Goal: Task Accomplishment & Management: Complete application form

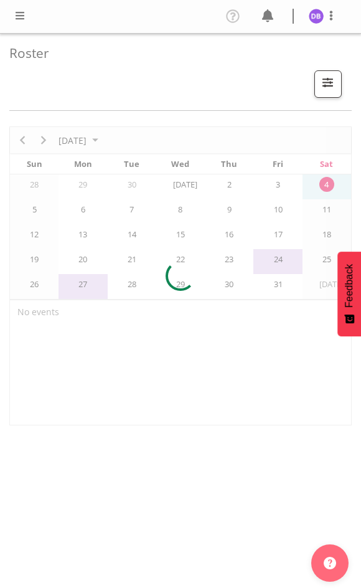
click at [23, 15] on span at bounding box center [19, 15] width 15 height 15
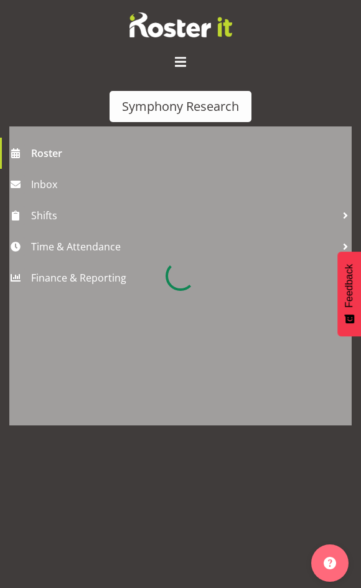
click at [61, 246] on div at bounding box center [180, 276] width 343 height 299
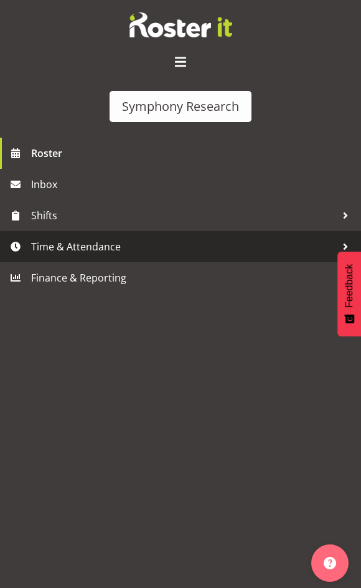
click at [73, 244] on div "Symphony Research Roster Inbox Shifts Time & Attendance Finance & Reporting Pro…" at bounding box center [180, 308] width 361 height 616
click at [91, 246] on span "Time & Attendance" at bounding box center [183, 246] width 305 height 19
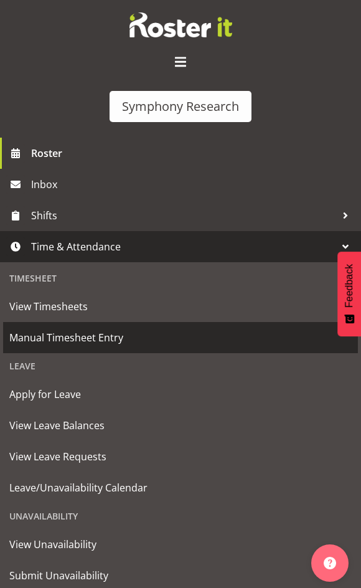
click at [76, 339] on span "Manual Timesheet Entry" at bounding box center [180, 337] width 343 height 19
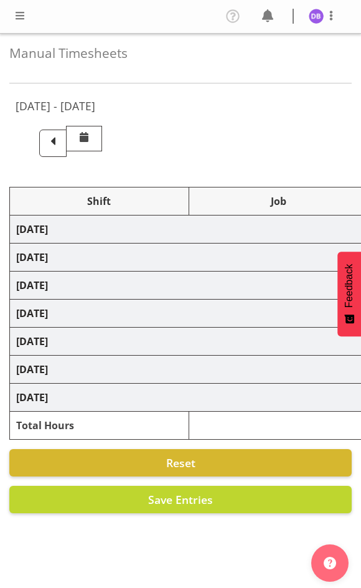
select select "48116"
select select "10633"
select select "47"
select select "48116"
select select "10575"
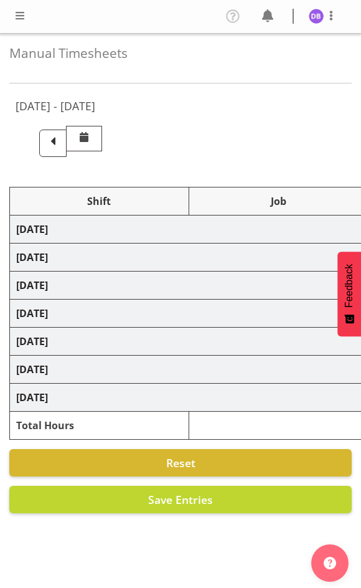
select select "47"
select select "48116"
select select "10633"
select select "47"
select select "48116"
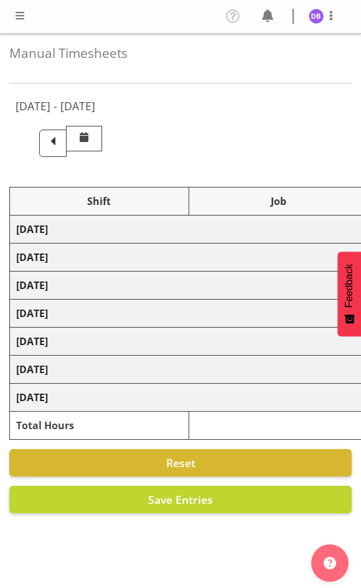
select select "10499"
select select "48116"
select select "10633"
select select "47"
select select "48116"
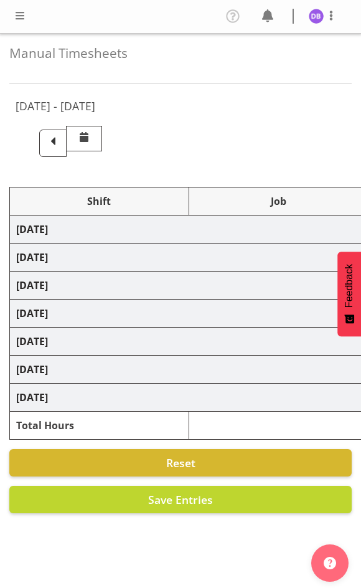
select select "10499"
select select "47"
select select "48116"
select select "10633"
select select "47"
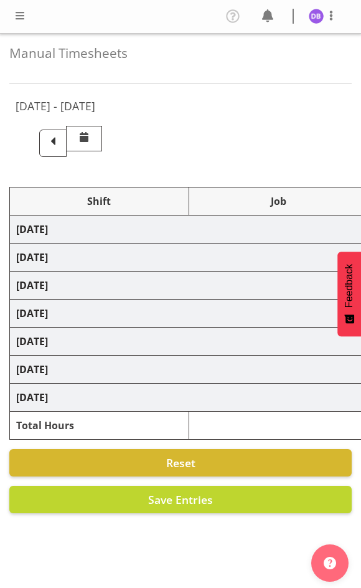
select select "48116"
select select "10499"
select select "47"
select select "48116"
select select "10730"
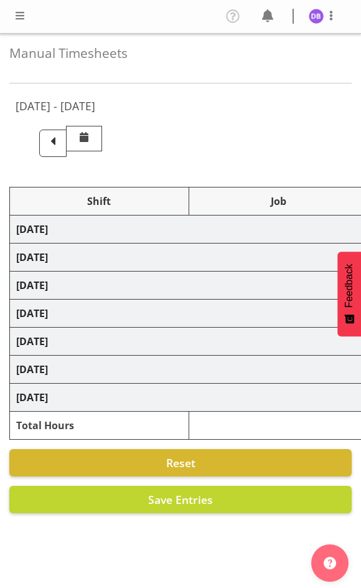
select select "47"
select select "48116"
select select "10499"
select select "47"
select select "48116"
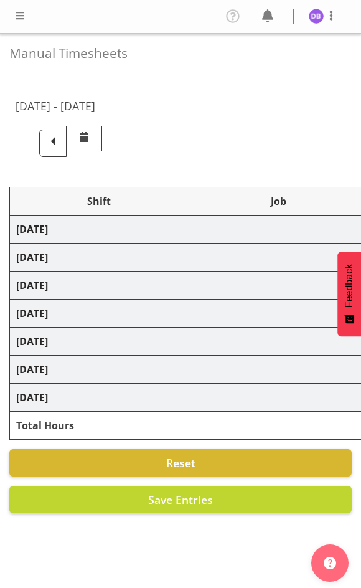
select select "10730"
select select "47"
select select "48116"
select select "10499"
select select "47"
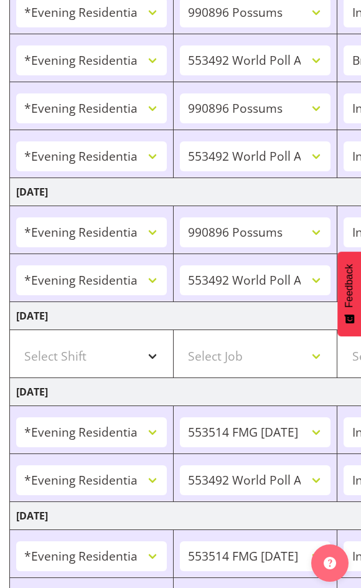
scroll to position [673, 0]
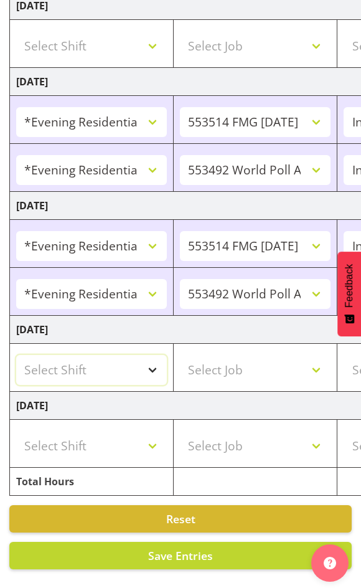
click at [155, 356] on select "Select Shift !!Weekend Residential (Roster IT Shift Label) *Business 9/10am ~ 4…" at bounding box center [91, 370] width 151 height 30
click at [153, 360] on select "Select Shift !!Weekend Residential (Roster IT Shift Label) *Business 9/10am ~ 4…" at bounding box center [91, 370] width 151 height 30
select select "43777"
click at [16, 355] on select "Select Shift !!Weekend Residential (Roster IT Shift Label) *Business 9/10am ~ 4…" at bounding box center [91, 370] width 151 height 30
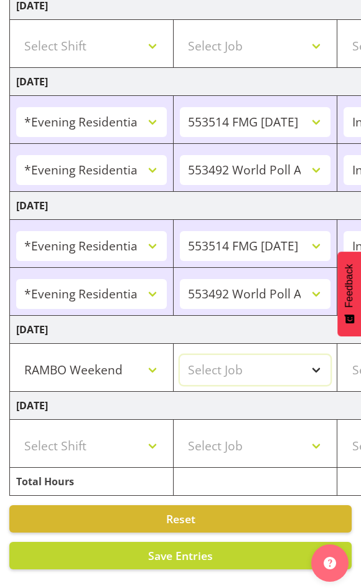
click at [317, 360] on select "Select Job 550060 IF Admin 553492 World Poll Aus Wave 2 Main 2025 553493 World …" at bounding box center [255, 370] width 151 height 30
select select "10732"
click at [180, 355] on select "Select Job 550060 IF Admin 553492 World Poll Aus Wave 2 Main 2025 553493 World …" at bounding box center [255, 370] width 151 height 30
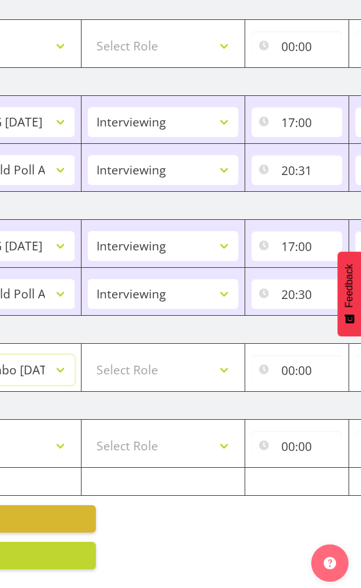
scroll to position [0, 326]
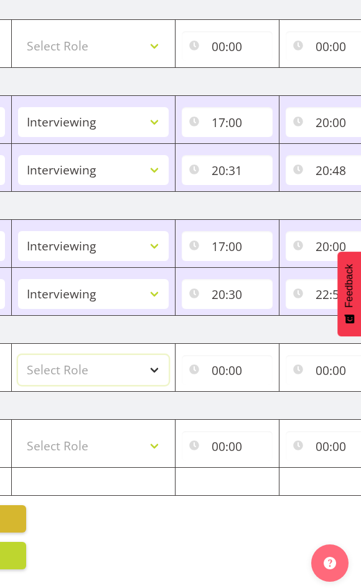
click at [99, 363] on select "Select Role Briefing Interviewing" at bounding box center [93, 370] width 151 height 30
click at [153, 363] on select "Select Role Briefing Interviewing" at bounding box center [93, 370] width 151 height 30
select select "297"
click at [18, 355] on select "Select Role Briefing Interviewing" at bounding box center [93, 370] width 151 height 30
click at [225, 356] on input "00:00" at bounding box center [227, 370] width 91 height 30
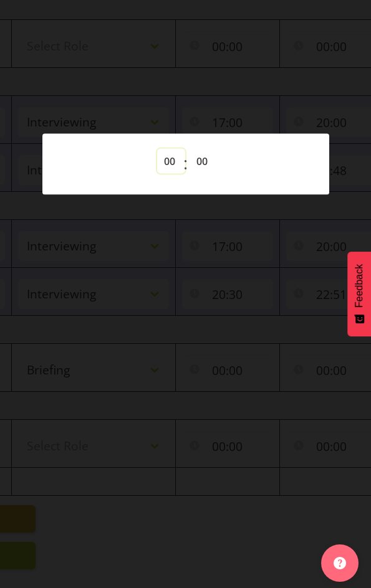
click at [166, 153] on select "00 01 02 03 04 05 06 07 08 09 10 11 12 13 14 15 16 17 18 19 20 21 22 23" at bounding box center [171, 161] width 28 height 25
select select "12"
click at [157, 149] on select "00 01 02 03 04 05 06 07 08 09 10 11 12 13 14 15 16 17 18 19 20 21 22 23" at bounding box center [171, 161] width 28 height 25
type input "12:00"
click at [126, 566] on div at bounding box center [185, 294] width 371 height 588
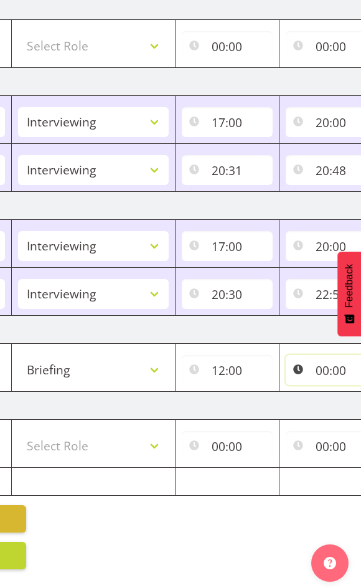
click at [325, 360] on input "00:00" at bounding box center [331, 370] width 91 height 30
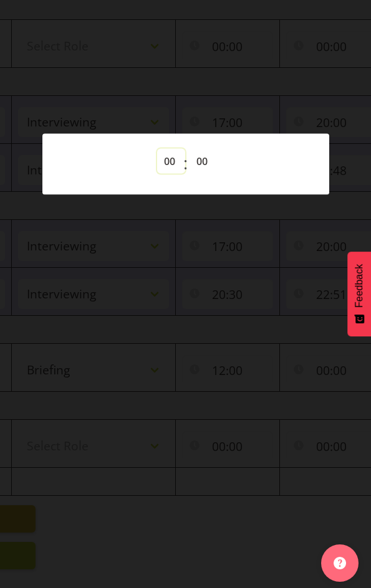
click at [170, 159] on select "00 01 02 03 04 05 06 07 08 09 10 11 12 13 14 15 16 17 18 19 20 21 22 23" at bounding box center [171, 161] width 28 height 25
select select "12"
click at [157, 149] on select "00 01 02 03 04 05 06 07 08 09 10 11 12 13 14 15 16 17 18 19 20 21 22 23" at bounding box center [171, 161] width 28 height 25
type input "12:00"
click at [206, 158] on select "00 01 02 03 04 05 06 07 08 09 10 11 12 13 14 15 16 17 18 19 20 21 22 23 24 25 2…" at bounding box center [203, 161] width 28 height 25
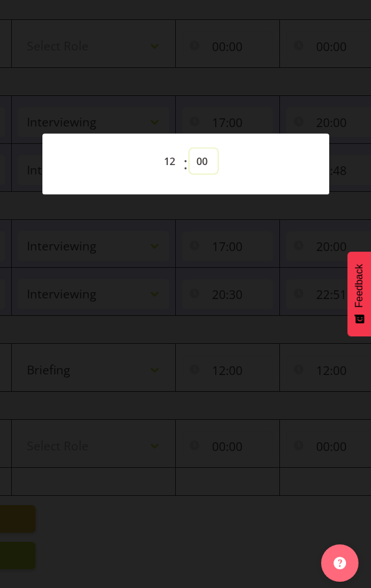
select select "23"
click at [189, 149] on select "00 01 02 03 04 05 06 07 08 09 10 11 12 13 14 15 16 17 18 19 20 21 22 23 24 25 2…" at bounding box center [203, 161] width 28 height 25
type input "12:23"
click at [257, 80] on div at bounding box center [185, 294] width 371 height 588
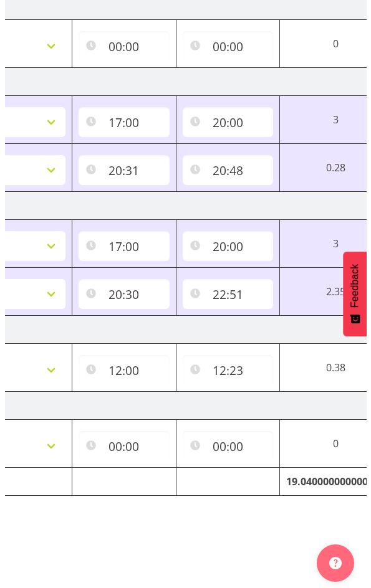
scroll to position [0, 520]
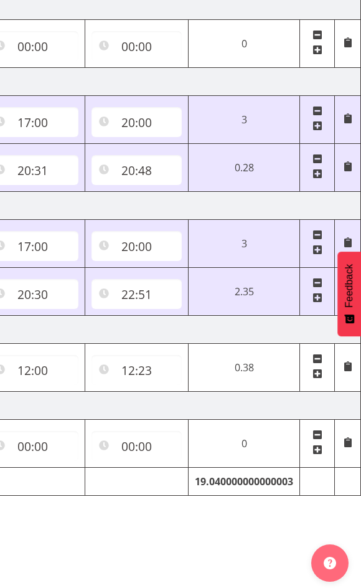
click at [318, 369] on span at bounding box center [318, 374] width 10 height 10
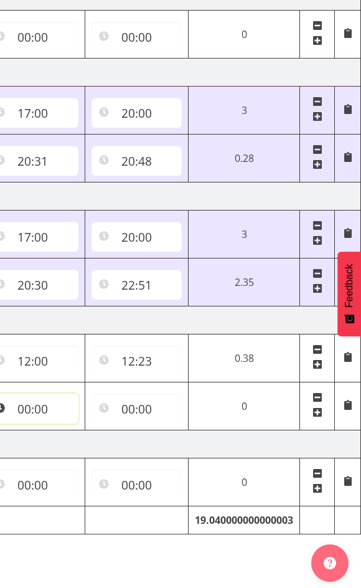
click at [31, 404] on input "00:00" at bounding box center [33, 409] width 91 height 30
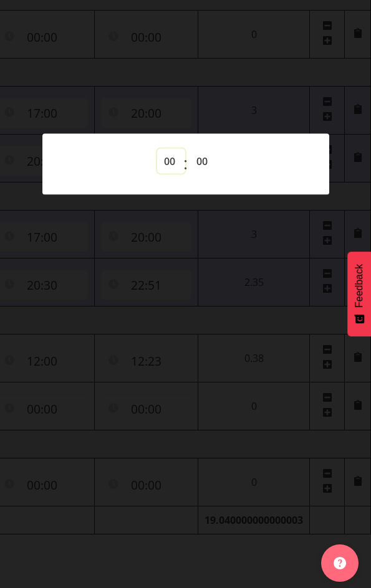
click at [168, 165] on select "00 01 02 03 04 05 06 07 08 09 10 11 12 13 14 15 16 17 18 19 20 21 22 23" at bounding box center [171, 161] width 28 height 25
select select "12"
click at [201, 161] on select "00 01 02 03 04 05 06 07 08 09 10 11 12 13 14 15 16 17 18 19 20 21 22 23 24 25 2…" at bounding box center [203, 161] width 28 height 25
type input "12:00"
select select "23"
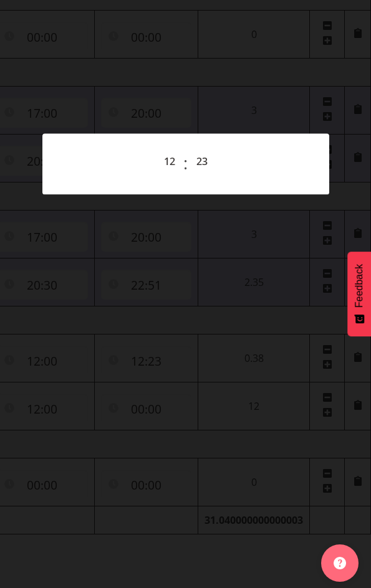
click at [300, 322] on div at bounding box center [185, 294] width 371 height 588
type input "12:23"
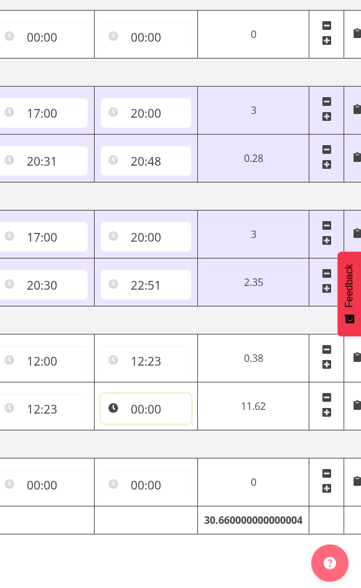
click at [143, 406] on input "00:00" at bounding box center [146, 409] width 91 height 30
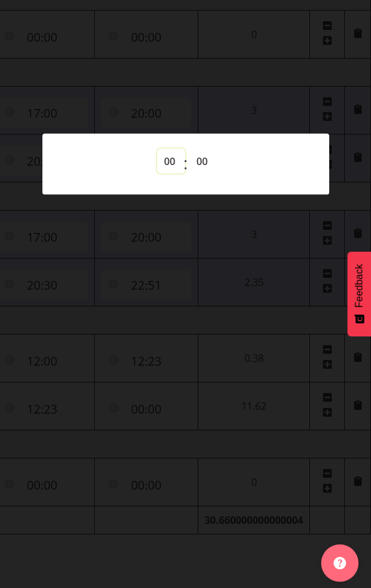
click at [170, 165] on select "00 01 02 03 04 05 06 07 08 09 10 11 12 13 14 15 16 17 18 19 20 21 22 23" at bounding box center [171, 161] width 28 height 25
select select "14"
click at [117, 399] on div at bounding box center [185, 294] width 371 height 588
type input "14:00"
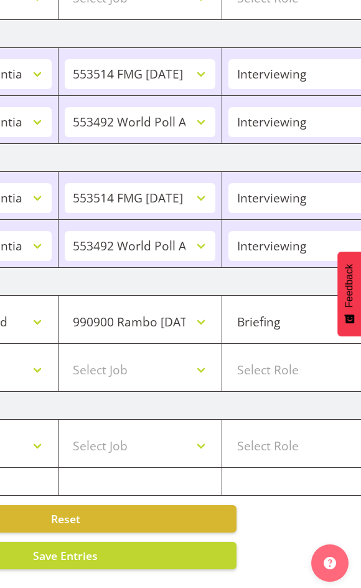
scroll to position [0, 78]
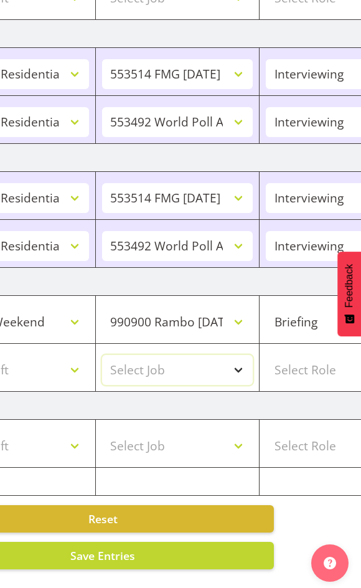
click at [234, 360] on select "Select Job 550060 IF Admin 553492 World Poll Aus Wave 2 Main 2025 553493 World …" at bounding box center [177, 370] width 151 height 30
select select "10732"
click at [102, 355] on select "Select Job 550060 IF Admin 553492 World Poll Aus Wave 2 Main 2025 553493 World …" at bounding box center [177, 370] width 151 height 30
click at [75, 362] on select "Select Shift !!Weekend Residential (Roster IT Shift Label) *Business 9/10am ~ 4…" at bounding box center [13, 370] width 151 height 30
select select "43777"
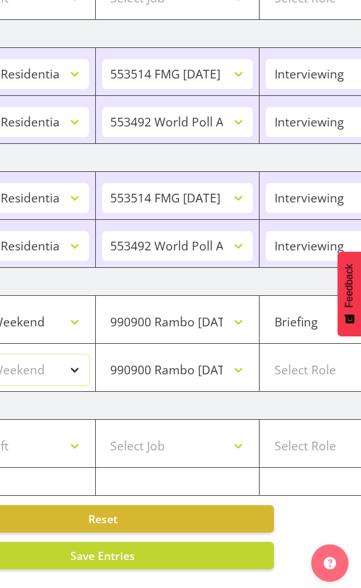
click at [0, 355] on select "Select Shift !!Weekend Residential (Roster IT Shift Label) *Business 9/10am ~ 4…" at bounding box center [13, 370] width 151 height 30
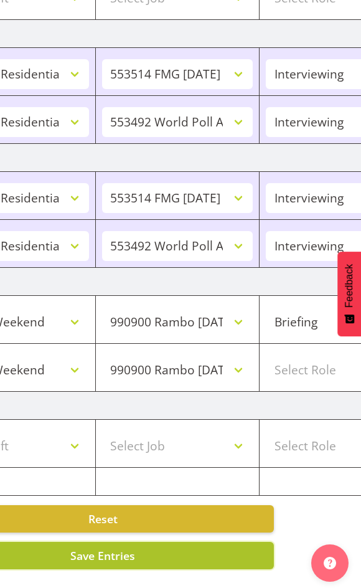
click at [125, 548] on span "Save Entries" at bounding box center [102, 555] width 65 height 15
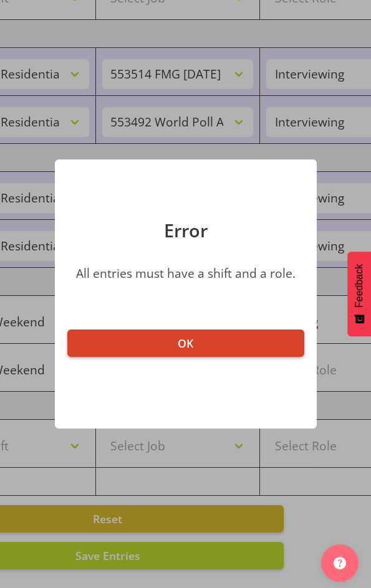
click at [181, 343] on span "OK" at bounding box center [186, 343] width 16 height 15
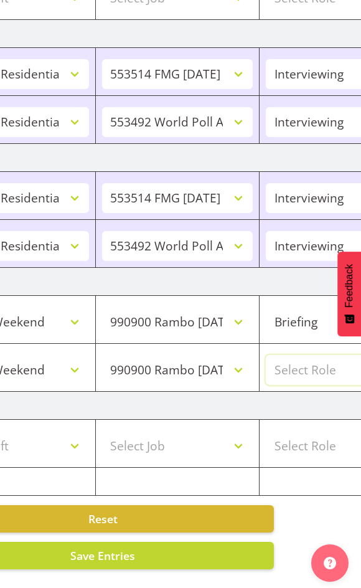
click at [308, 360] on select "Select Role Briefing Interviewing" at bounding box center [341, 370] width 151 height 30
select select "47"
click at [266, 355] on select "Select Role Briefing Interviewing" at bounding box center [341, 370] width 151 height 30
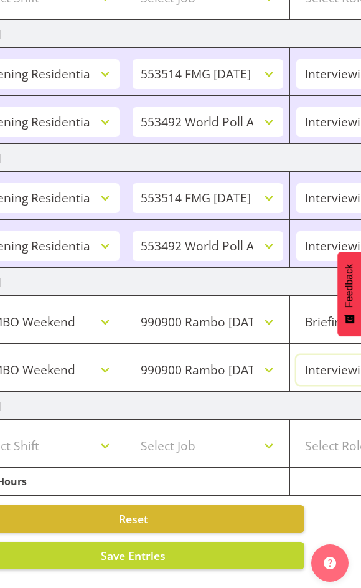
scroll to position [0, 0]
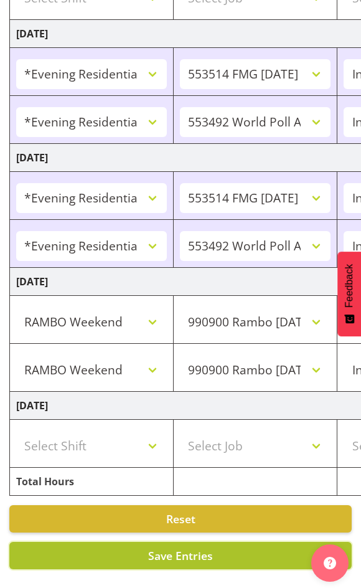
click at [180, 548] on span "Save Entries" at bounding box center [180, 555] width 65 height 15
